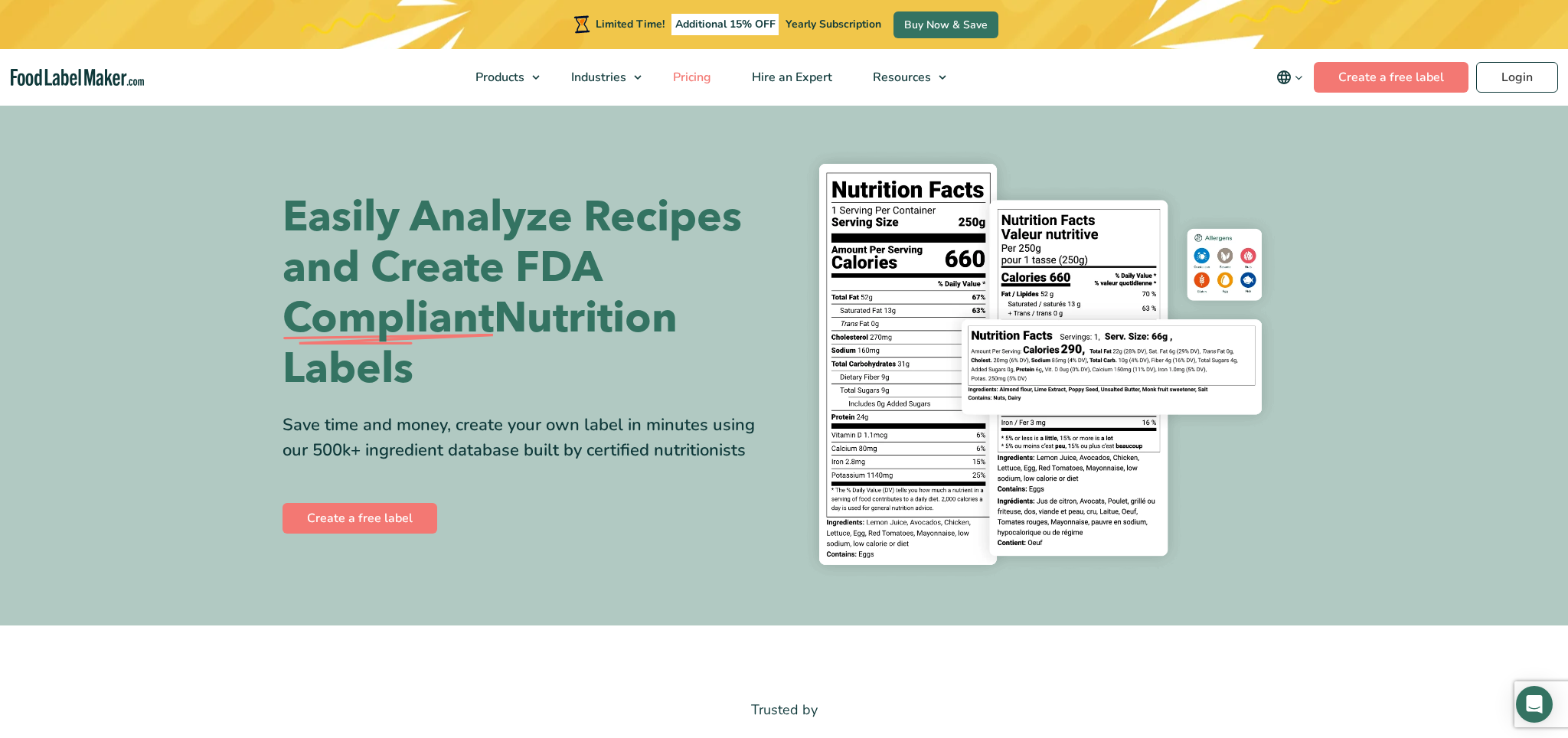
click at [703, 81] on span "Pricing" at bounding box center [690, 77] width 44 height 17
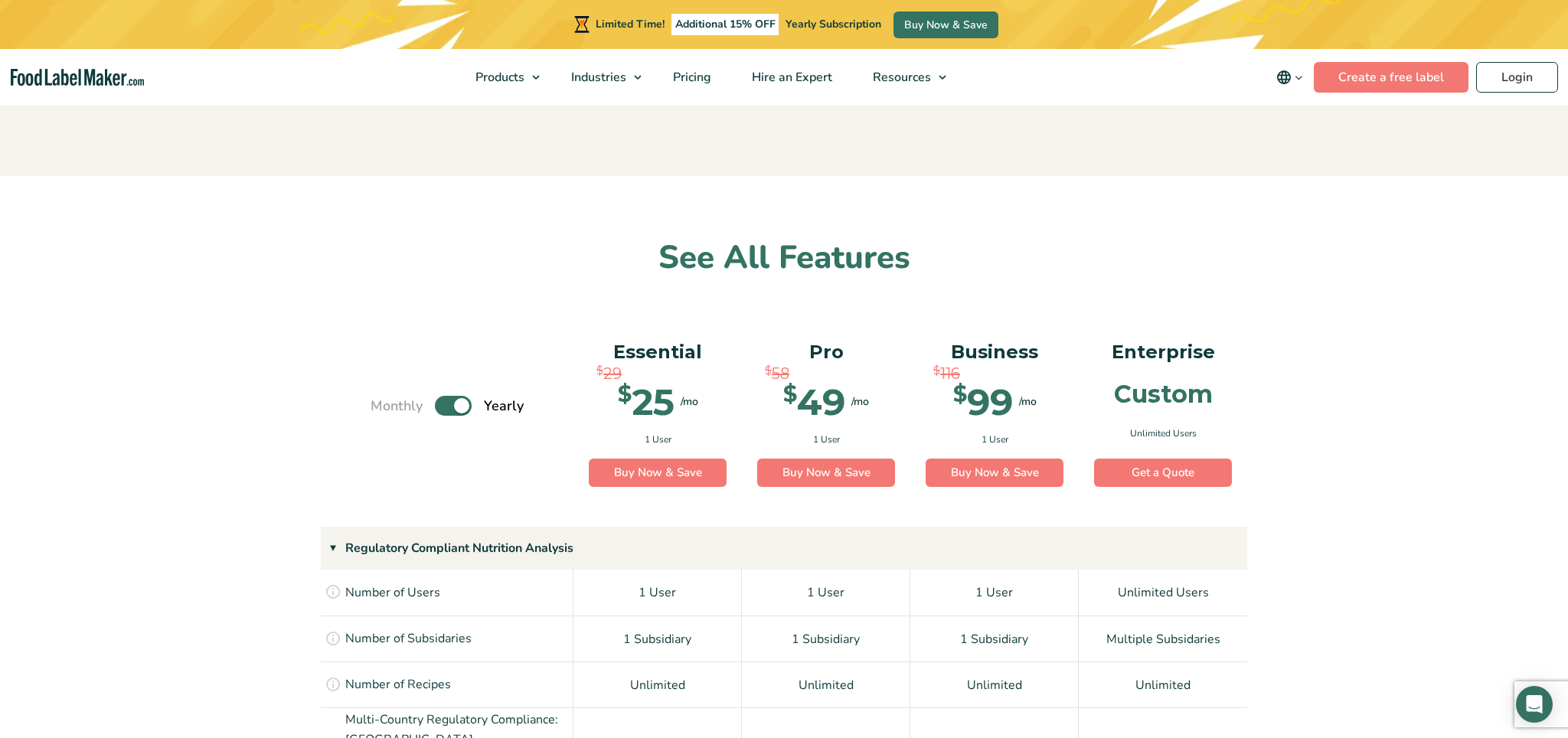
scroll to position [862, 0]
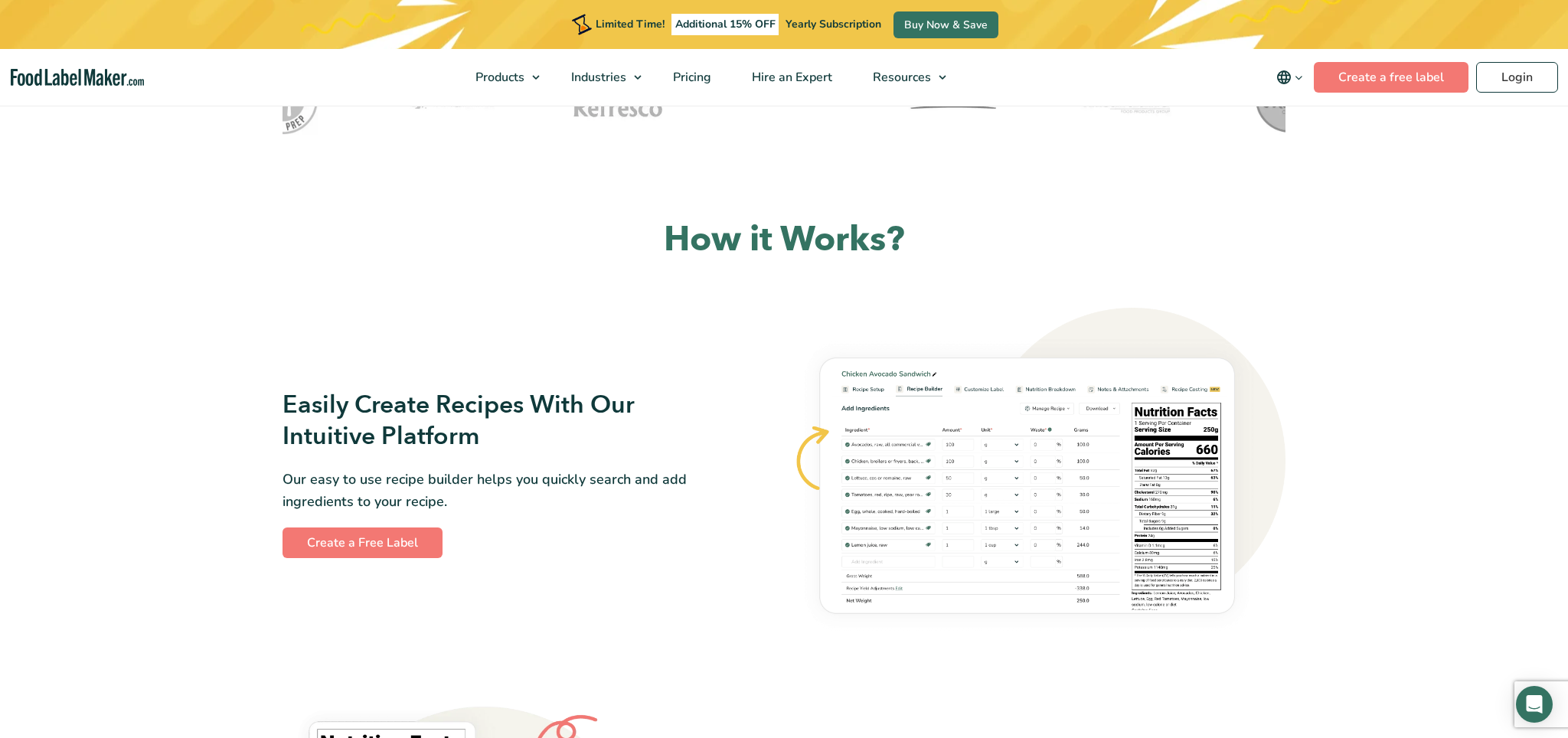
scroll to position [810, 0]
